Goal: Information Seeking & Learning: Learn about a topic

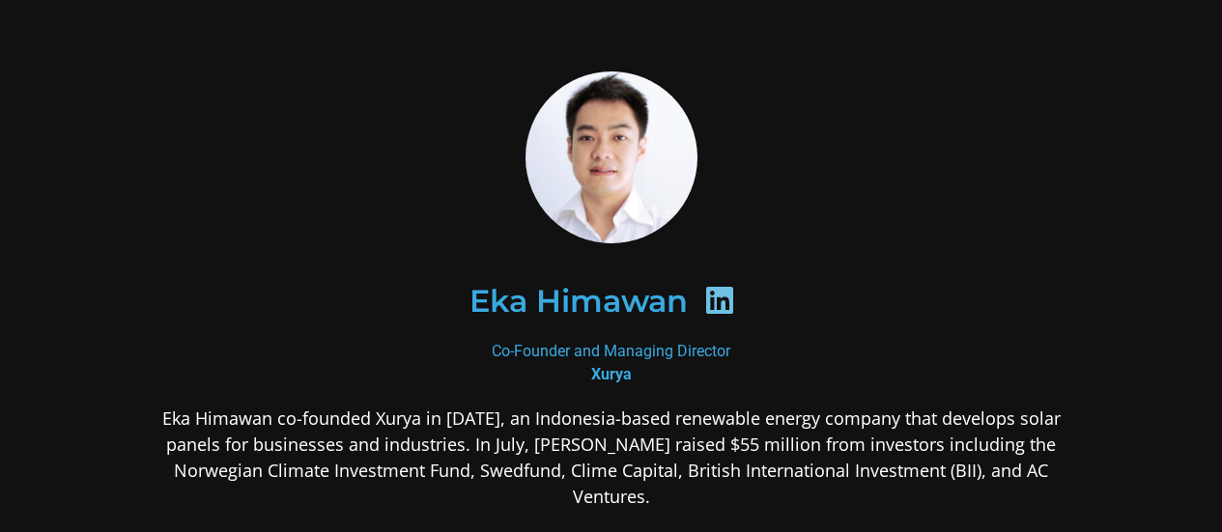
scroll to position [57, 0]
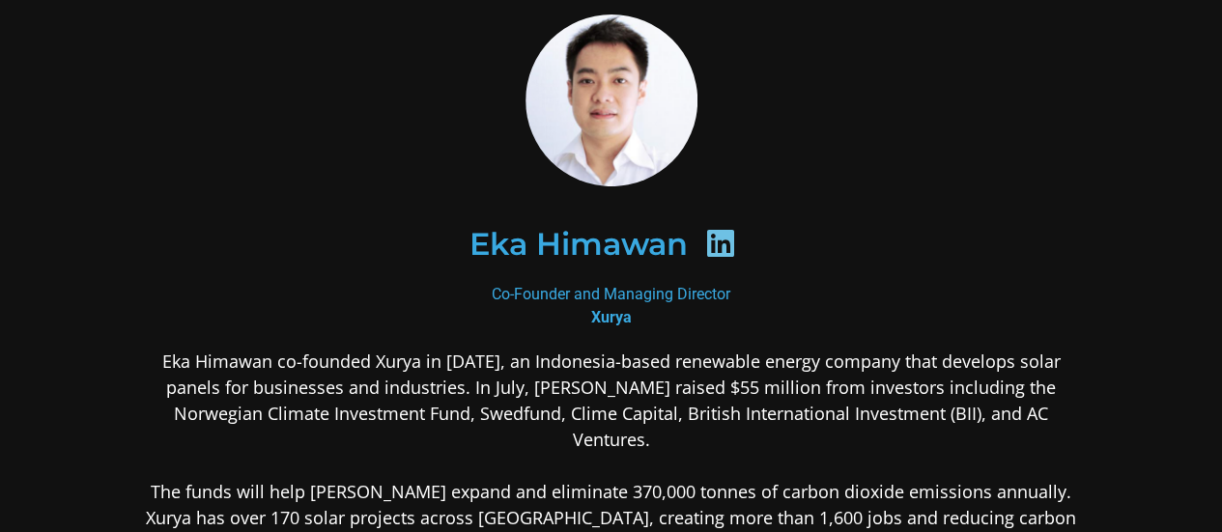
click at [719, 244] on icon at bounding box center [719, 243] width 31 height 31
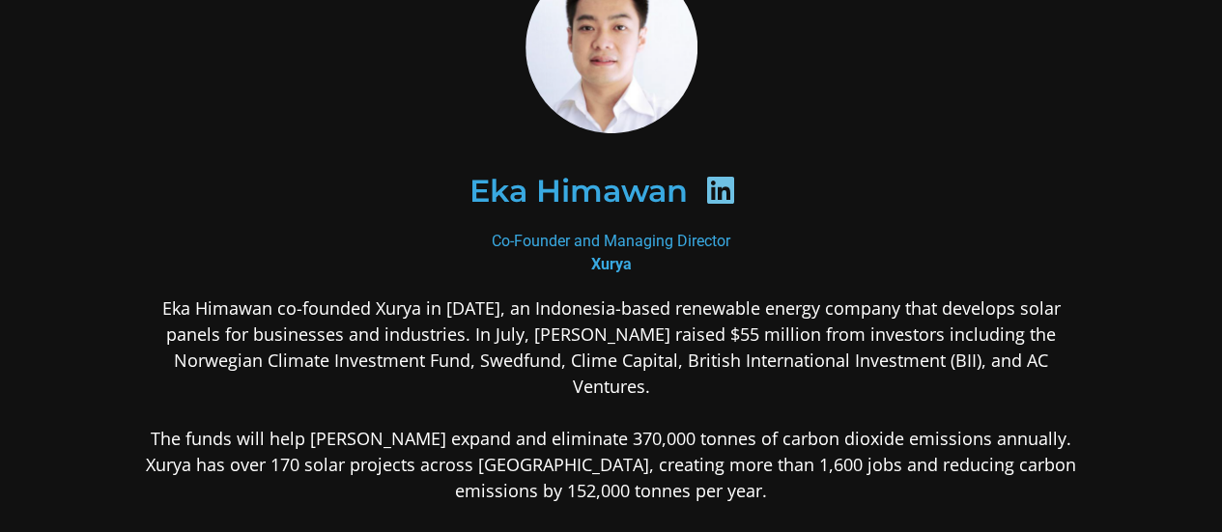
scroll to position [79, 0]
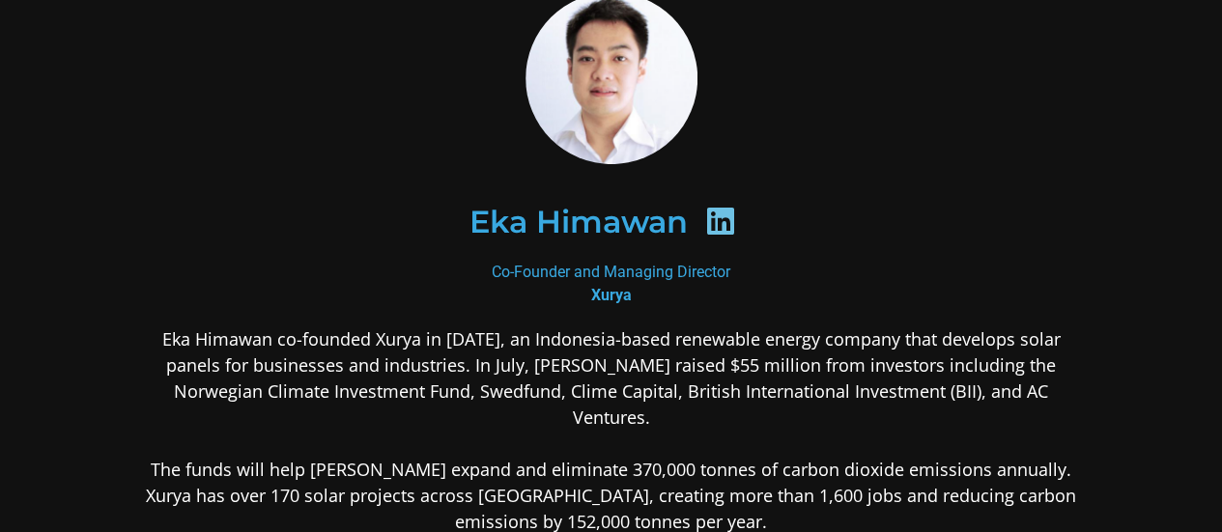
click at [719, 221] on icon at bounding box center [719, 221] width 31 height 31
click at [723, 225] on icon at bounding box center [719, 221] width 31 height 31
click at [701, 265] on div "Co-Founder and Managing Director [PERSON_NAME]" at bounding box center [611, 284] width 939 height 46
click at [645, 293] on div "Co-Founder and Managing Director [PERSON_NAME]" at bounding box center [611, 284] width 939 height 46
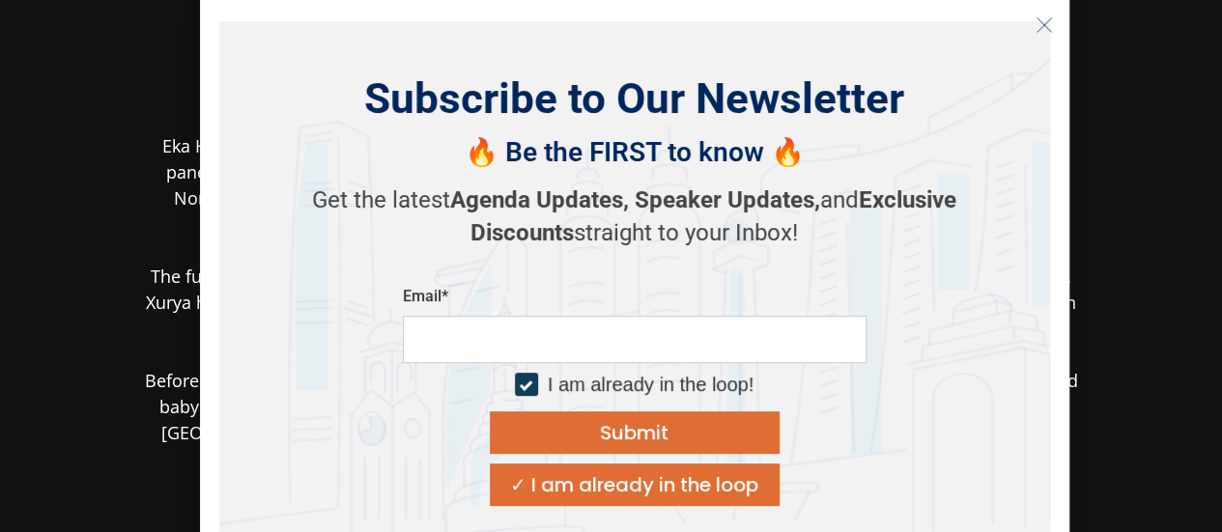
scroll to position [562, 0]
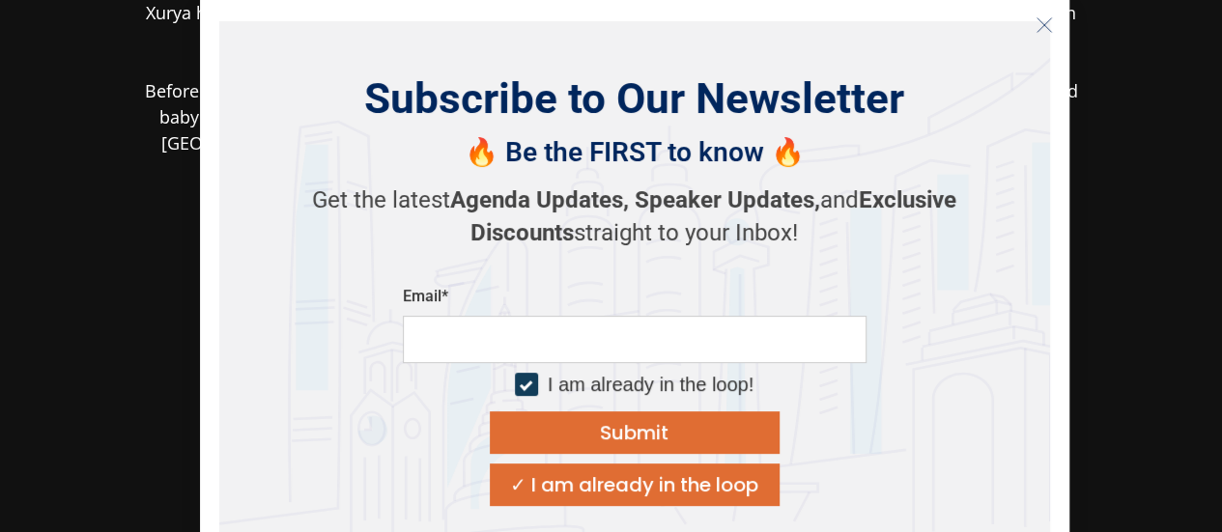
click at [1051, 24] on icon "Close" at bounding box center [1043, 24] width 17 height 17
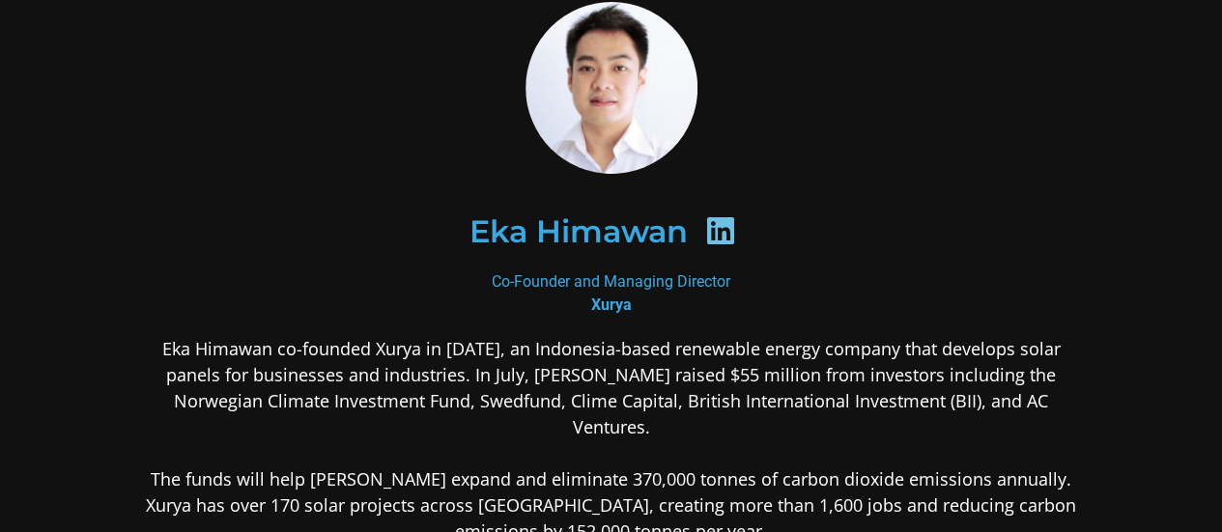
scroll to position [0, 0]
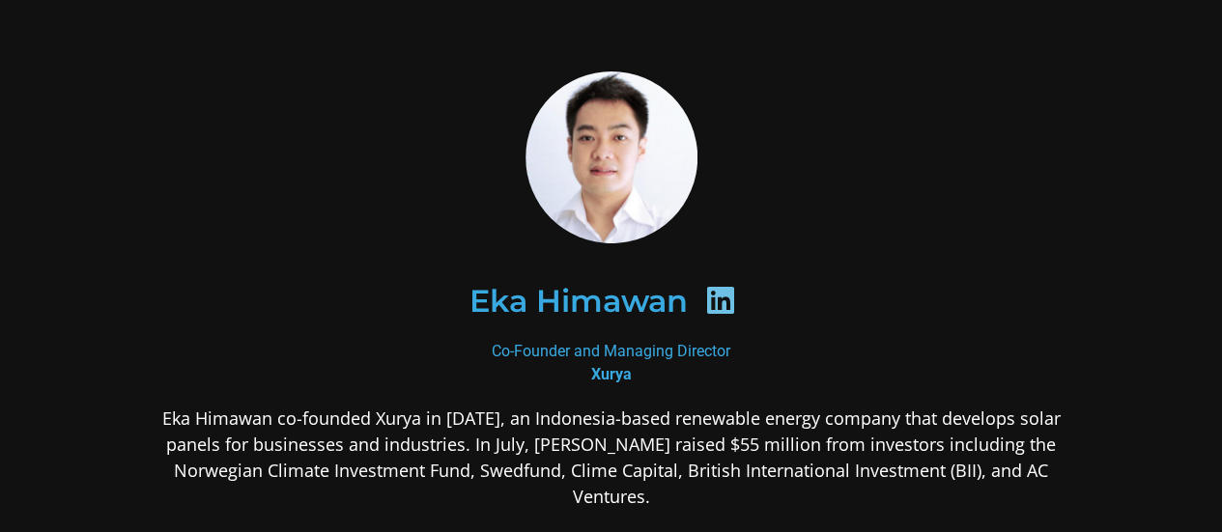
drag, startPoint x: 681, startPoint y: 348, endPoint x: 709, endPoint y: 318, distance: 41.0
click at [682, 348] on div "Co-Founder and Managing Director [PERSON_NAME]" at bounding box center [611, 363] width 939 height 46
click at [709, 295] on icon at bounding box center [719, 300] width 31 height 31
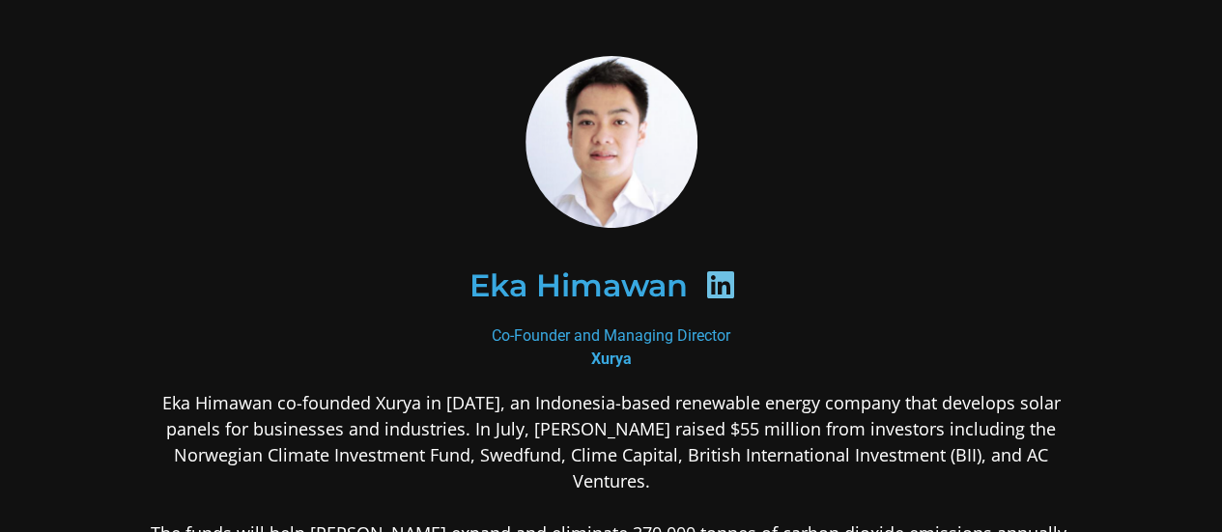
click at [721, 300] on div at bounding box center [720, 288] width 65 height 38
